Goal: Task Accomplishment & Management: Complete application form

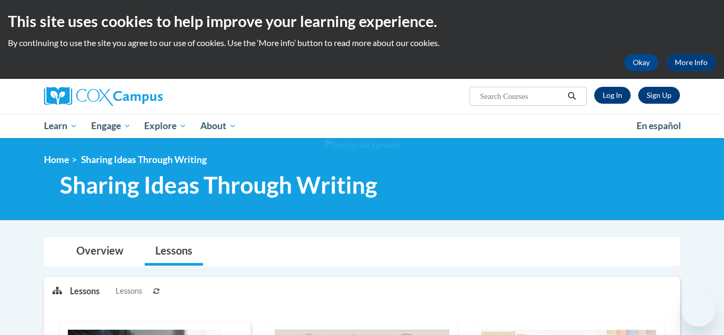
click at [610, 95] on link "Log In" at bounding box center [612, 95] width 37 height 17
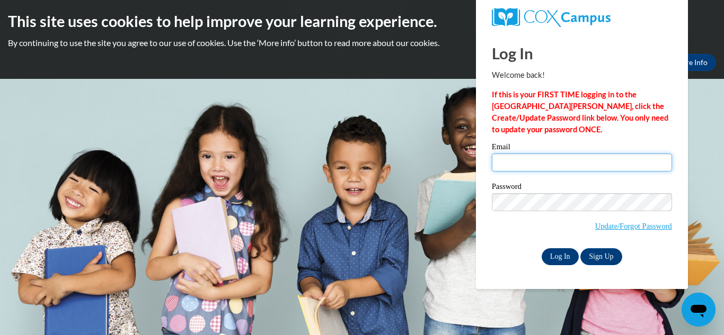
type input "tinachristensen83@gmail.com"
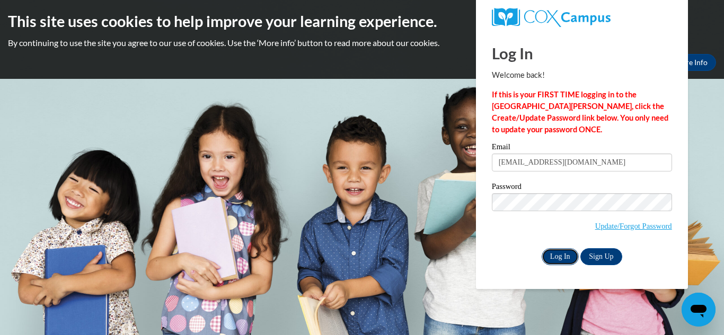
click at [556, 256] on input "Log In" at bounding box center [559, 256] width 37 height 17
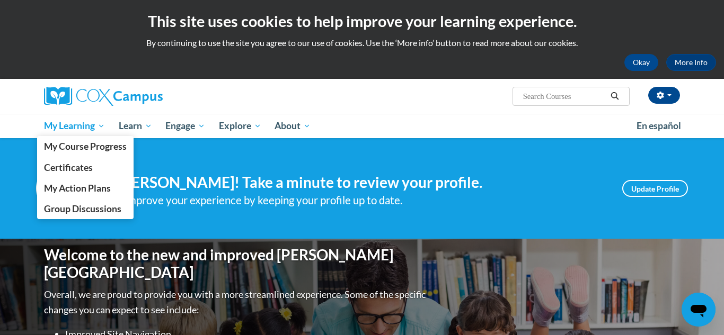
click at [82, 128] on span "My Learning" at bounding box center [74, 126] width 61 height 13
click at [85, 147] on span "My Course Progress" at bounding box center [85, 146] width 83 height 11
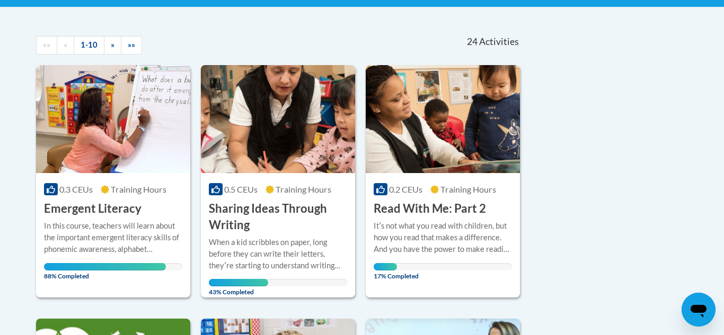
scroll to position [212, 0]
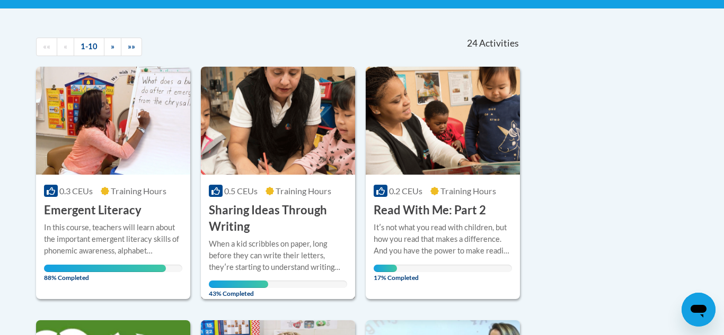
click at [256, 266] on div "When a kid scribbles on paper, long before they can write their letters, theyʹr…" at bounding box center [278, 255] width 138 height 35
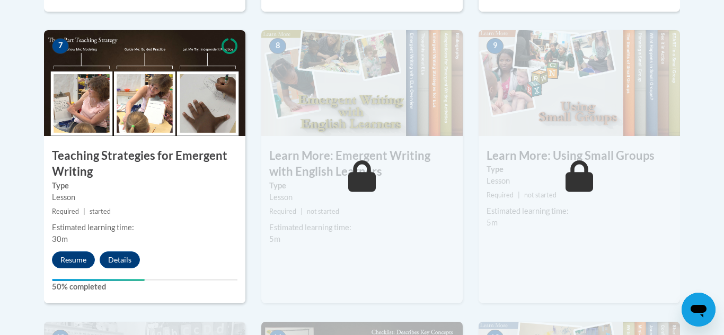
scroll to position [911, 0]
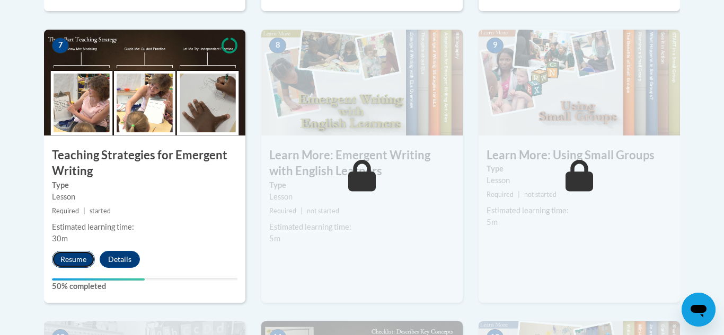
click at [75, 251] on button "Resume" at bounding box center [73, 259] width 43 height 17
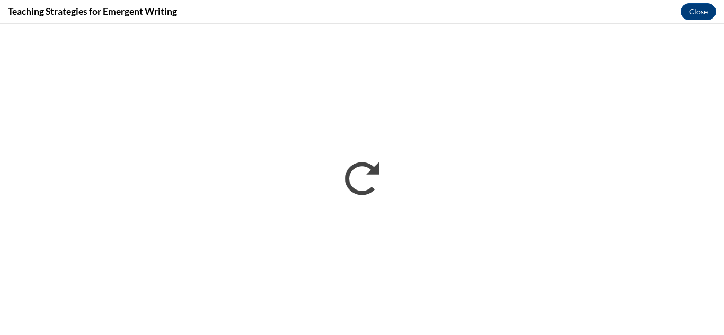
scroll to position [0, 0]
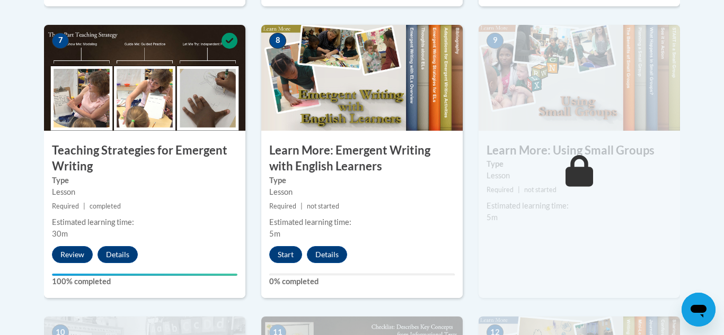
scroll to position [932, 0]
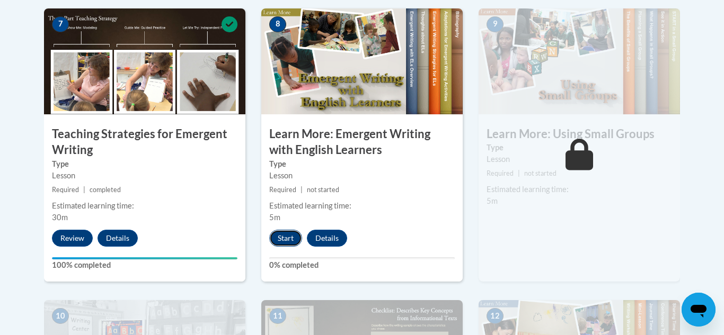
click at [275, 230] on button "Start" at bounding box center [285, 238] width 33 height 17
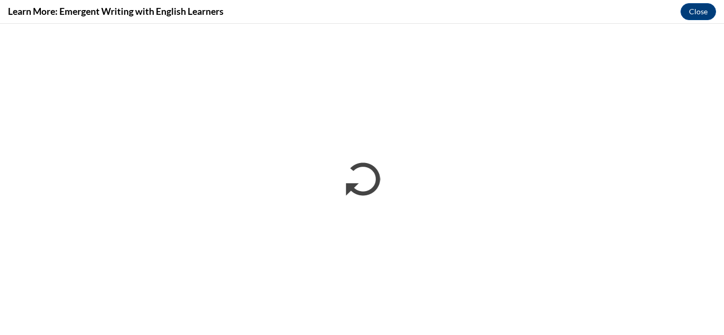
scroll to position [0, 0]
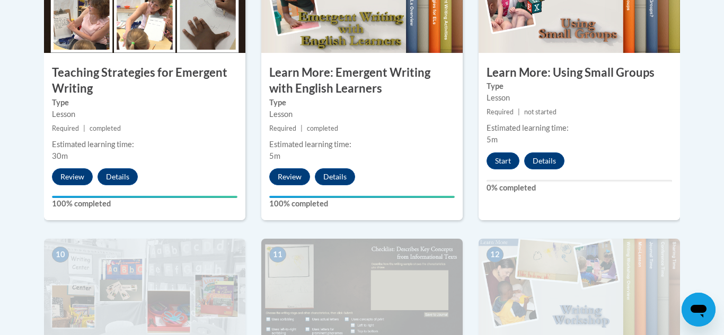
scroll to position [996, 0]
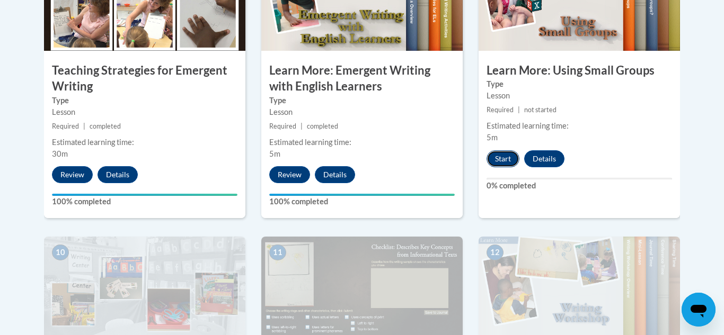
click at [494, 150] on button "Start" at bounding box center [502, 158] width 33 height 17
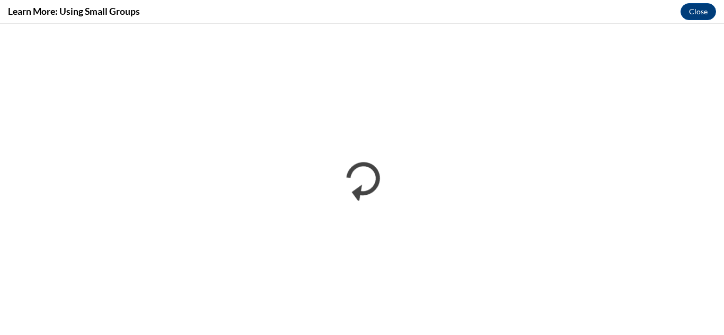
scroll to position [0, 0]
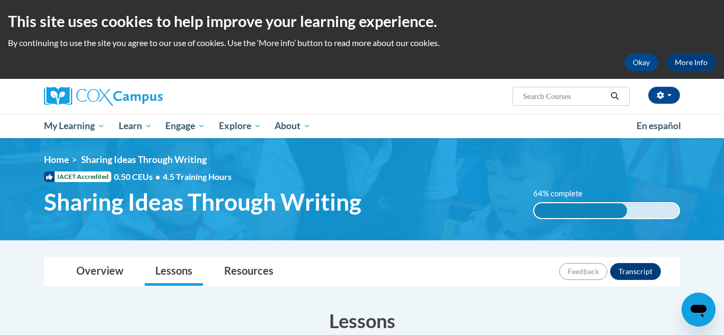
click at [635, 172] on div "<en>Home</en><fr>Accueil</fr><de>Zuhause</de><it>Casa</it><es>Casa</es><pt>Casa…" at bounding box center [362, 189] width 668 height 70
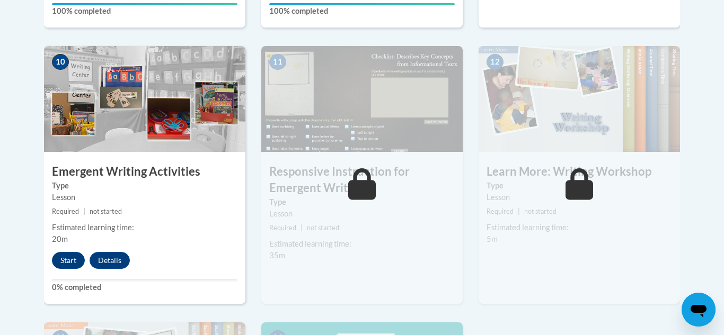
scroll to position [1208, 0]
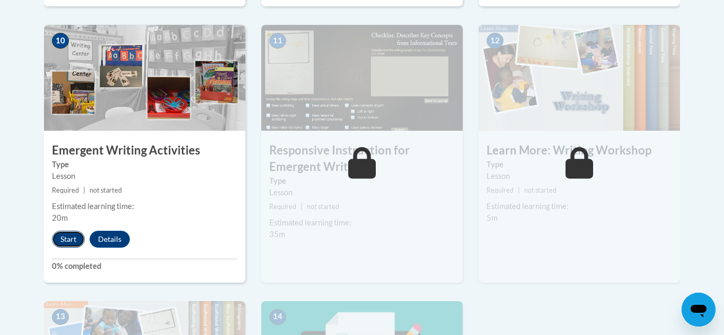
click at [72, 231] on button "Start" at bounding box center [68, 239] width 33 height 17
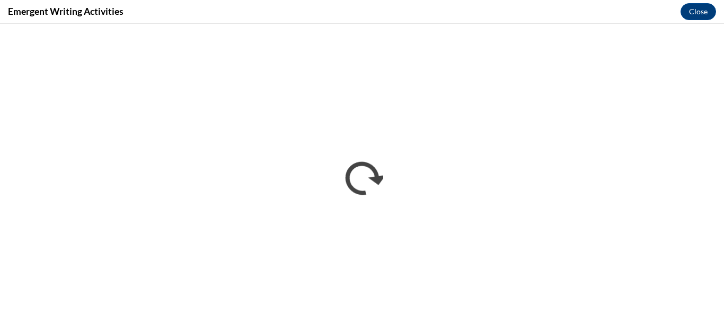
scroll to position [0, 0]
